Goal: Download file/media

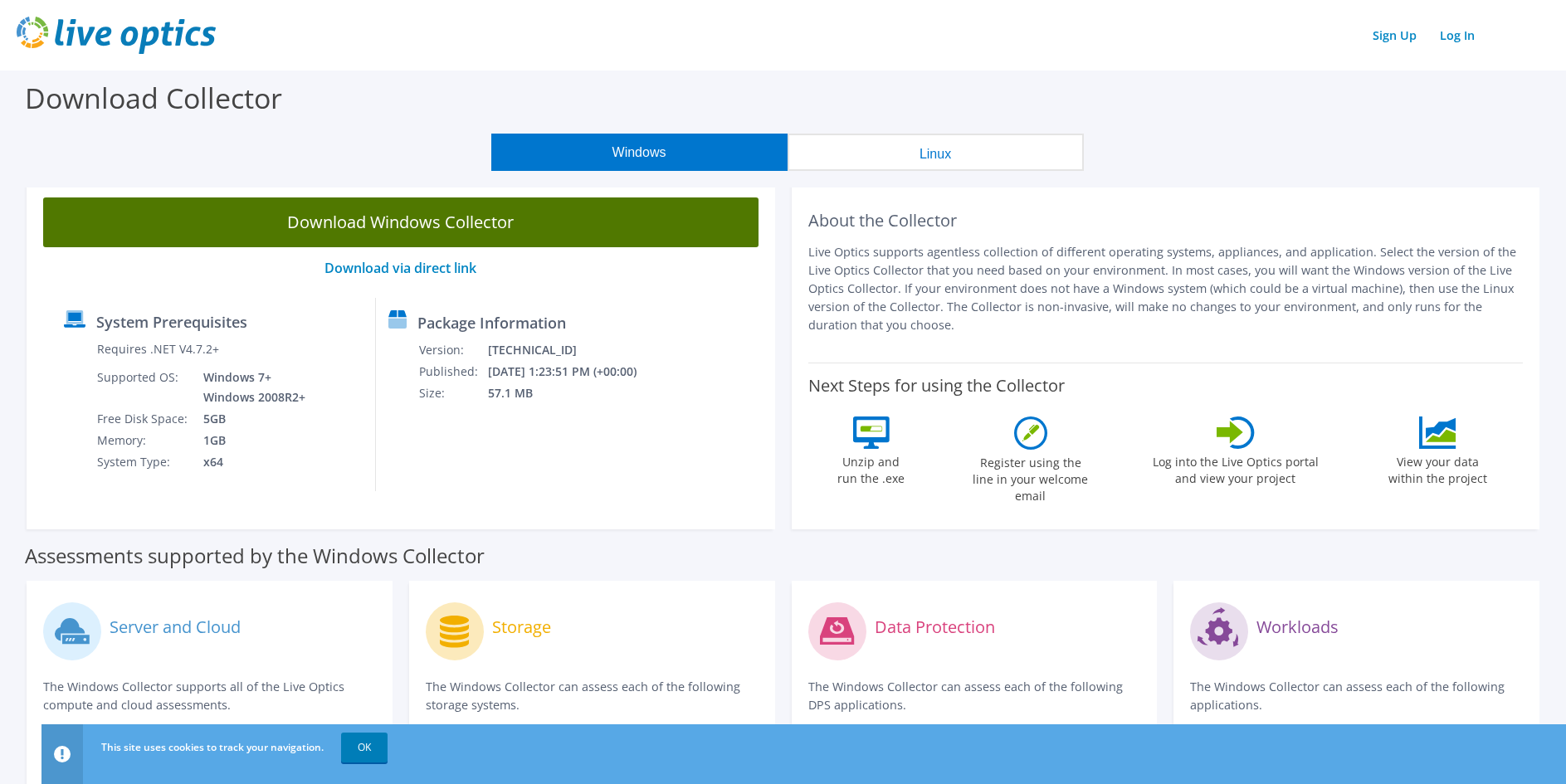
click at [473, 222] on link "Download Windows Collector" at bounding box center [400, 222] width 715 height 50
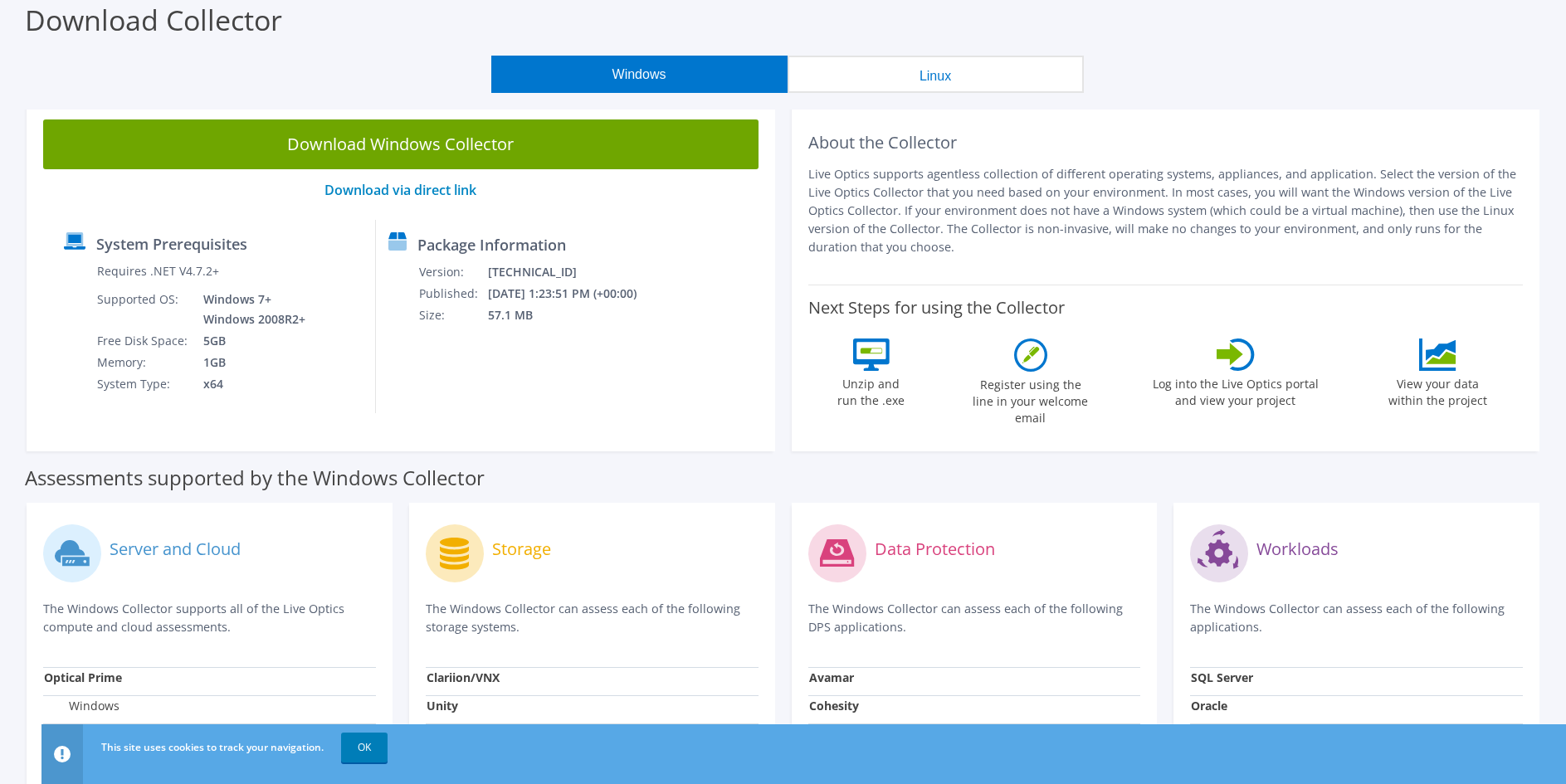
scroll to position [27, 0]
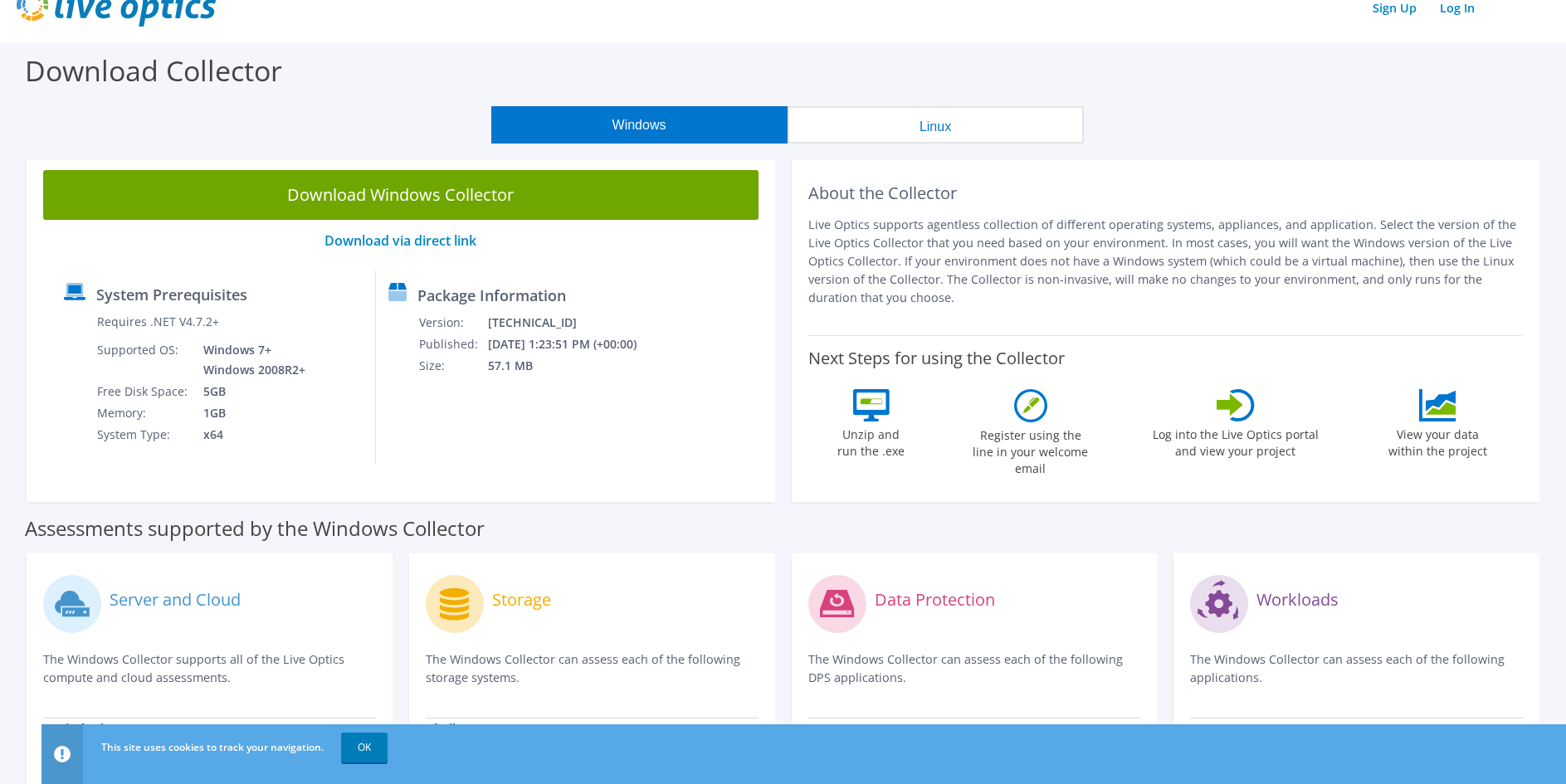
click at [1047, 57] on div "Download Collector" at bounding box center [783, 75] width 1549 height 63
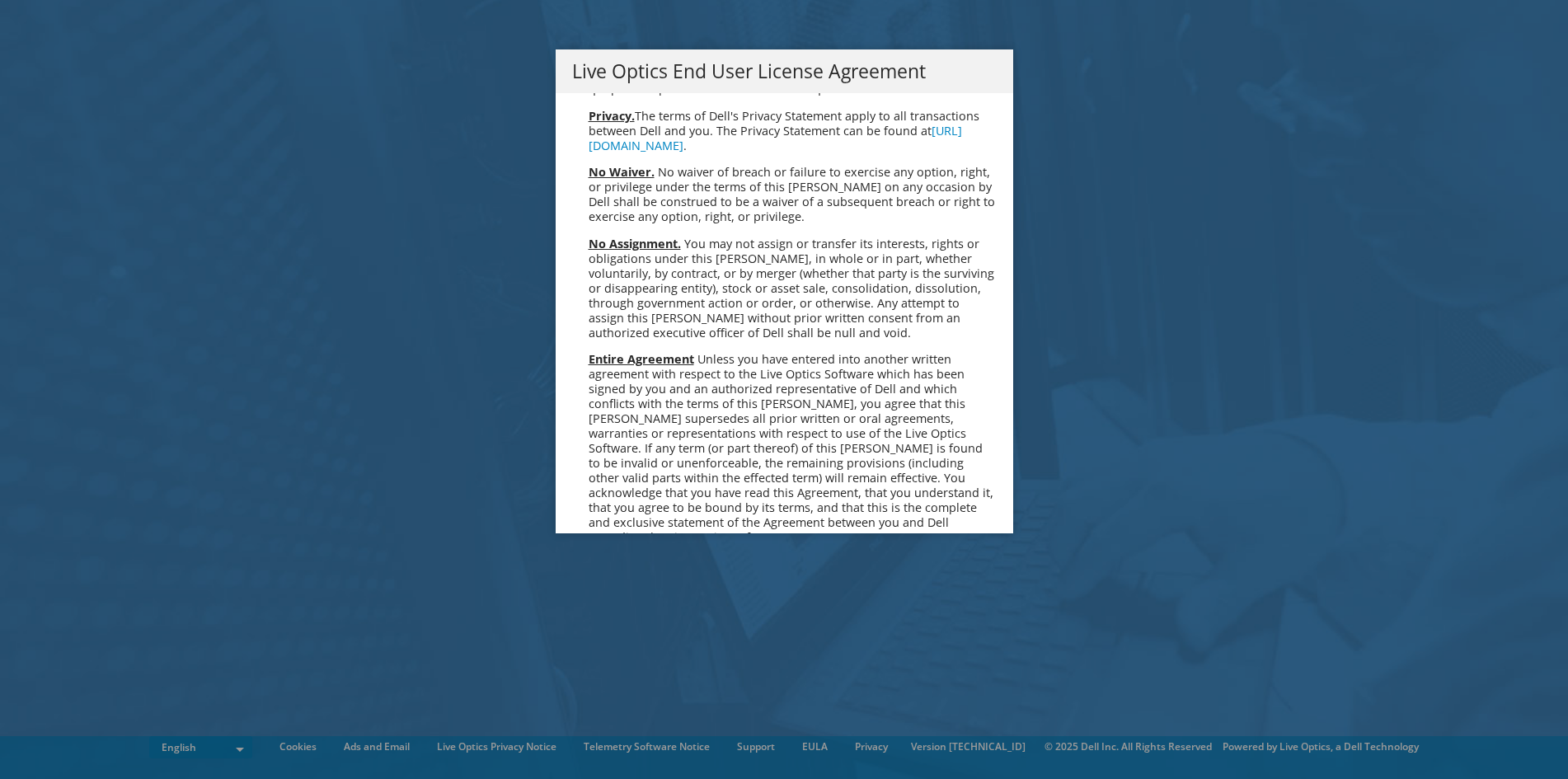
scroll to position [6232, 0]
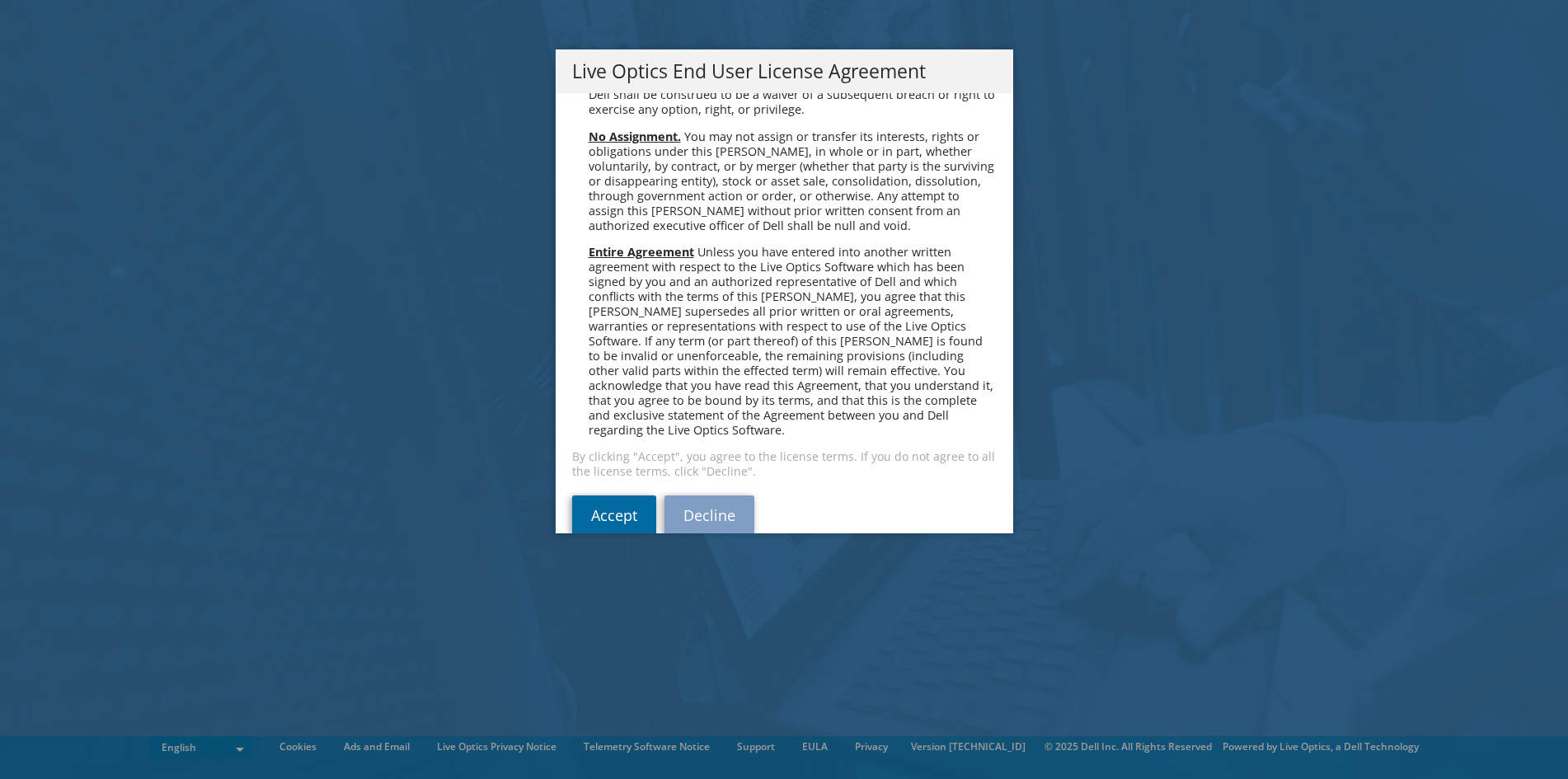
click at [613, 495] on link "Accept" at bounding box center [614, 515] width 84 height 39
